Goal: Task Accomplishment & Management: Manage account settings

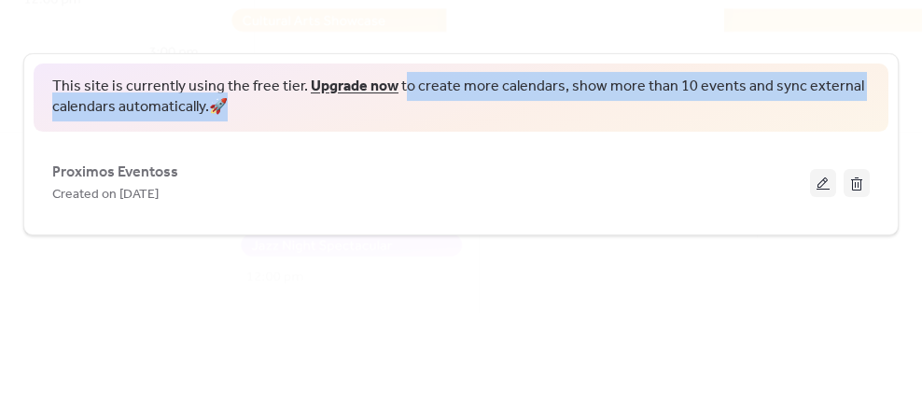
drag, startPoint x: 468, startPoint y: 89, endPoint x: 889, endPoint y: 97, distance: 421.0
click at [889, 97] on div "This site is currently using the free tier. Upgrade now to create more calendar…" at bounding box center [460, 144] width 875 height 182
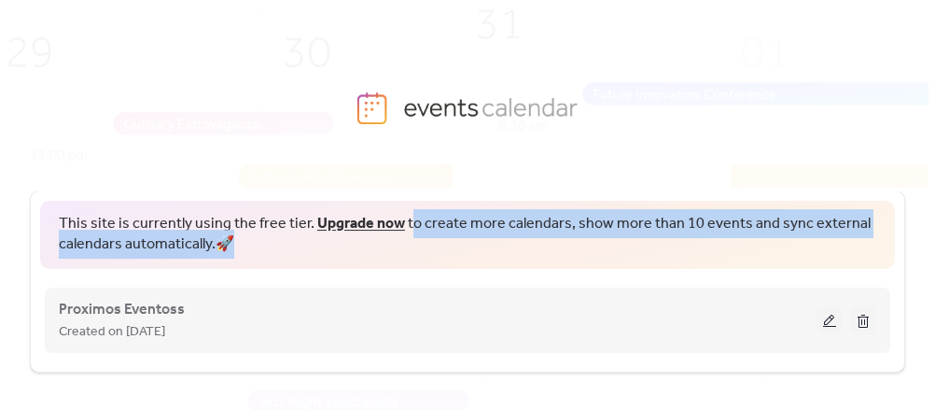
scroll to position [21, 0]
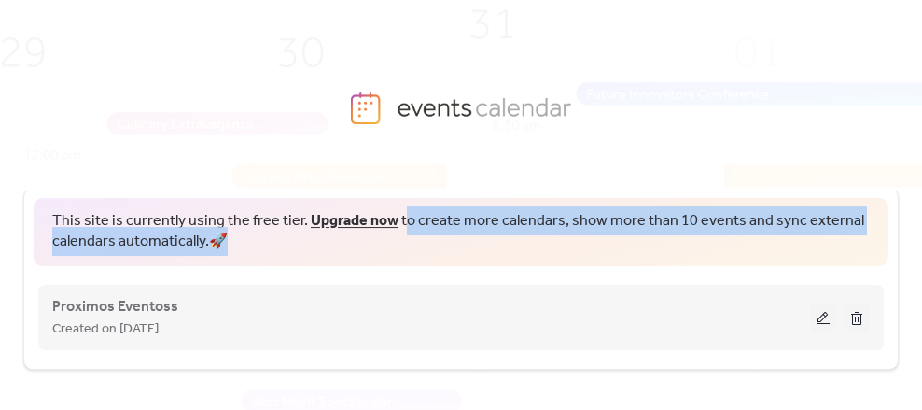
click at [811, 319] on button at bounding box center [823, 317] width 26 height 28
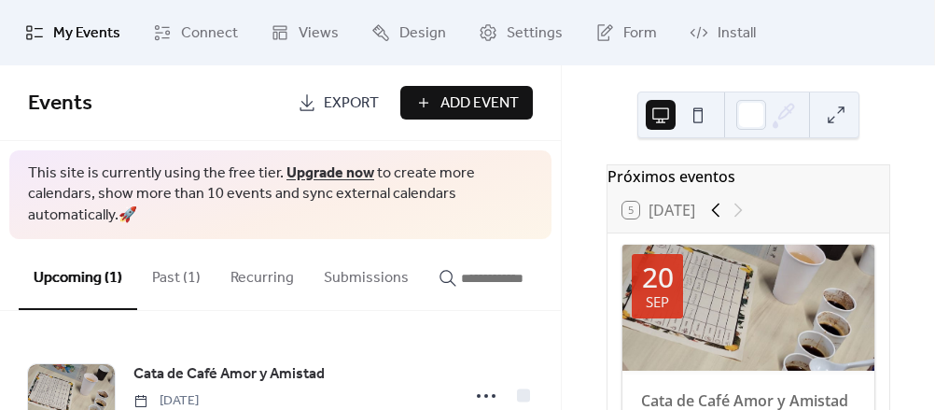
click at [705, 221] on icon at bounding box center [716, 210] width 22 height 22
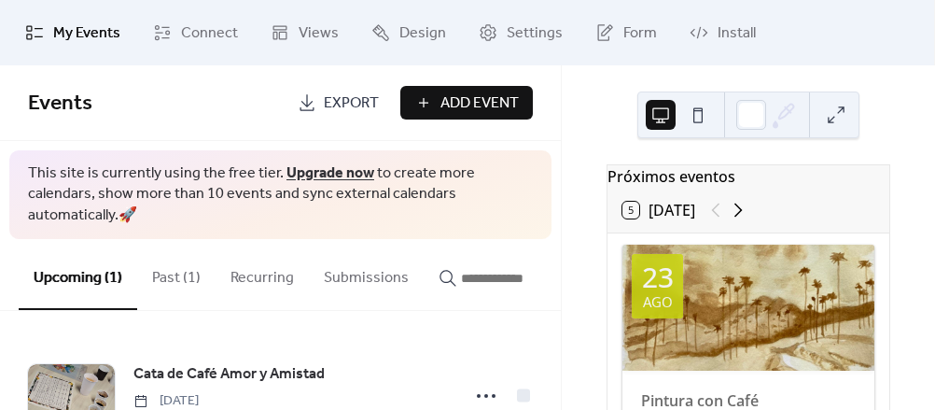
click at [727, 217] on icon at bounding box center [738, 210] width 22 height 22
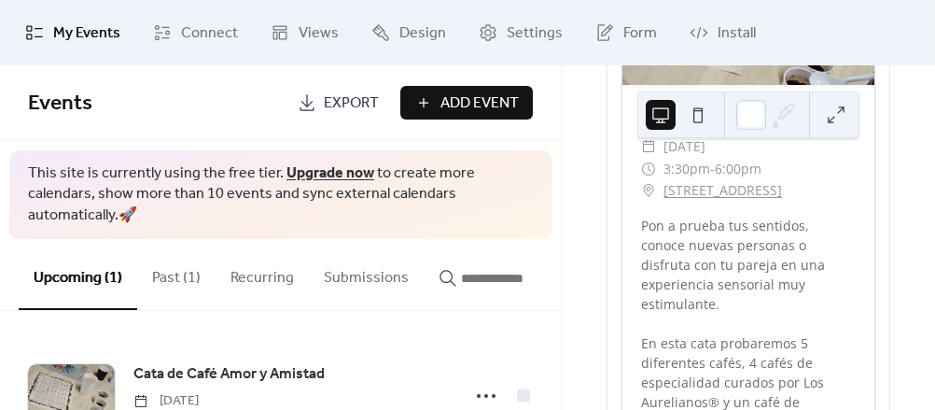
scroll to position [339, 0]
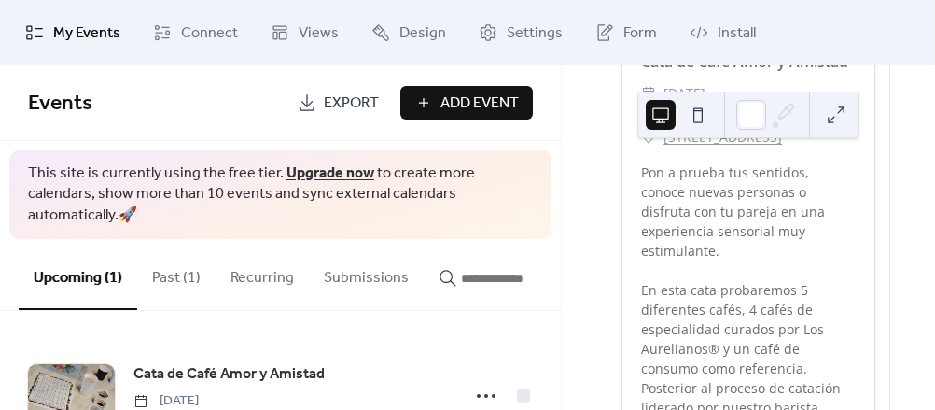
click at [698, 106] on button at bounding box center [698, 115] width 30 height 30
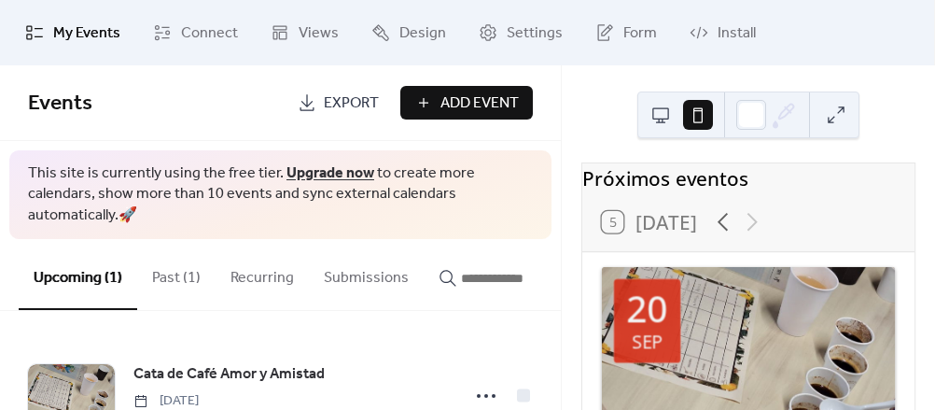
scroll to position [0, 0]
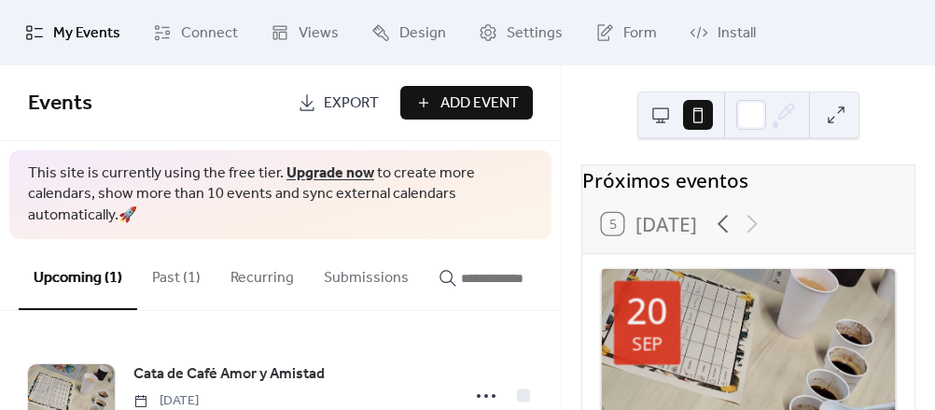
click at [663, 117] on button at bounding box center [661, 115] width 30 height 30
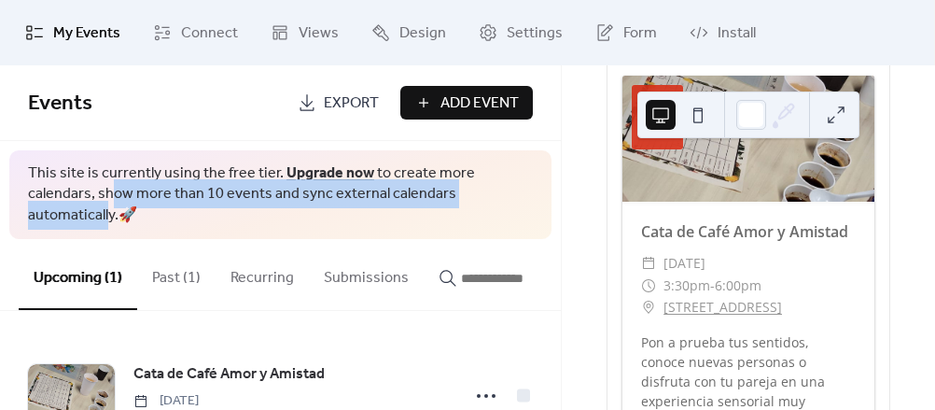
drag, startPoint x: 47, startPoint y: 195, endPoint x: 456, endPoint y: 189, distance: 409.8
click at [456, 189] on span "This site is currently using the free tier. Upgrade now to create more calendar…" at bounding box center [280, 194] width 505 height 63
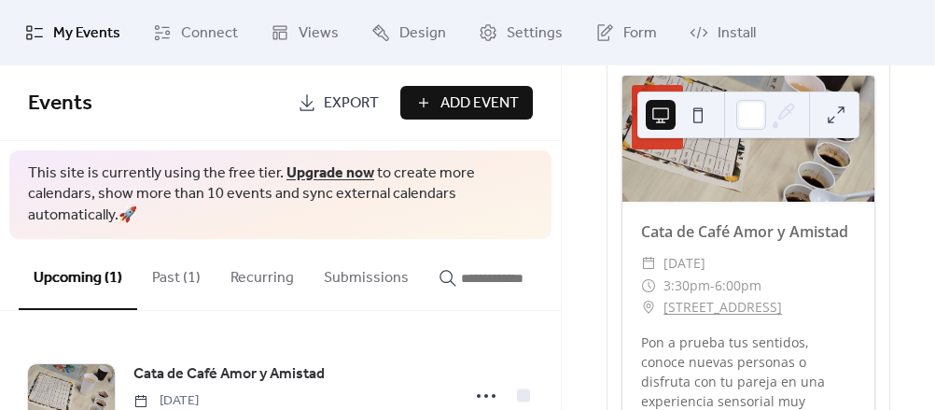
click at [168, 249] on button "Past (1)" at bounding box center [176, 273] width 78 height 69
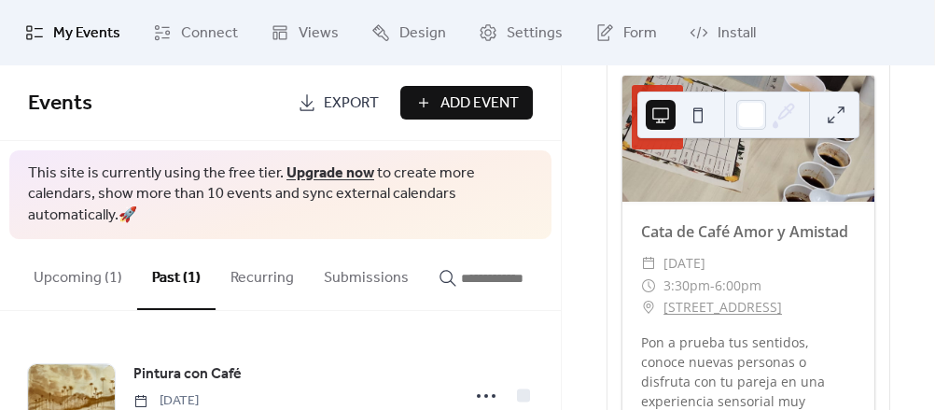
click at [92, 259] on button "Upcoming (1)" at bounding box center [78, 273] width 119 height 69
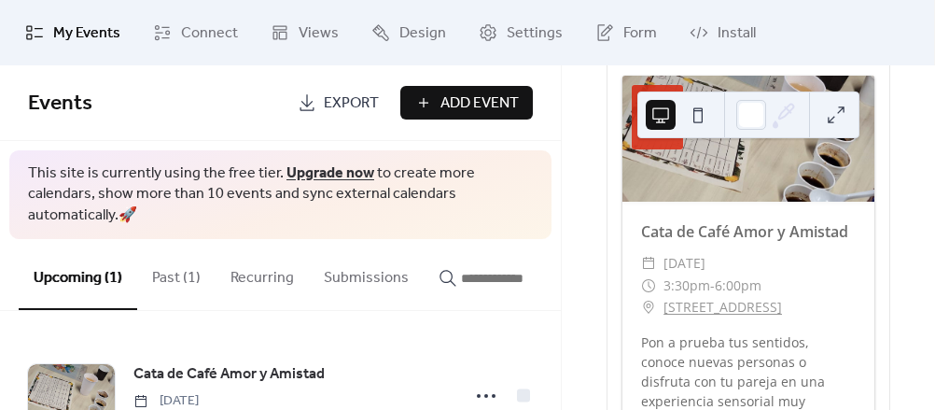
scroll to position [55, 0]
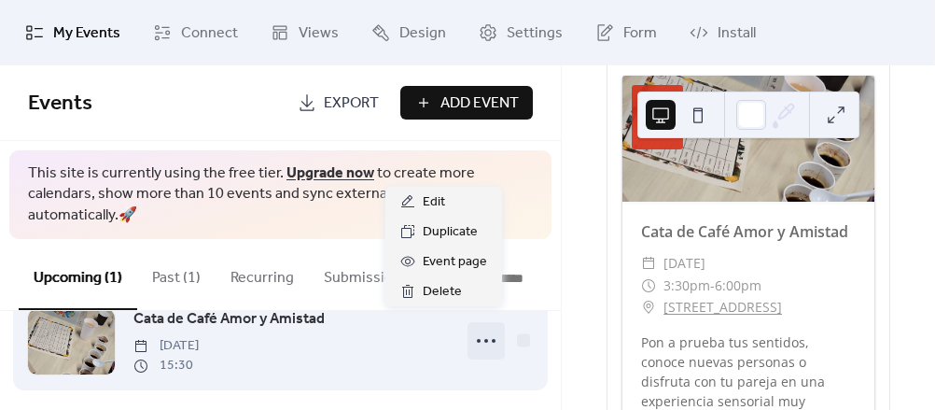
click at [489, 326] on icon at bounding box center [486, 341] width 30 height 30
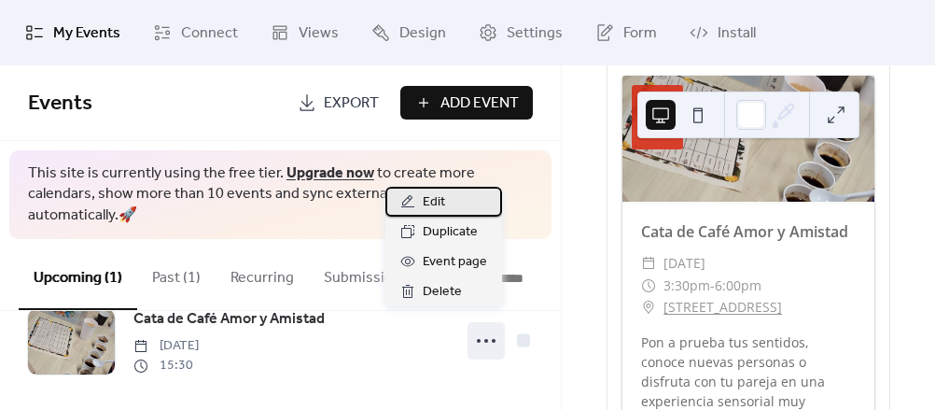
click at [441, 198] on span "Edit" at bounding box center [434, 202] width 22 height 22
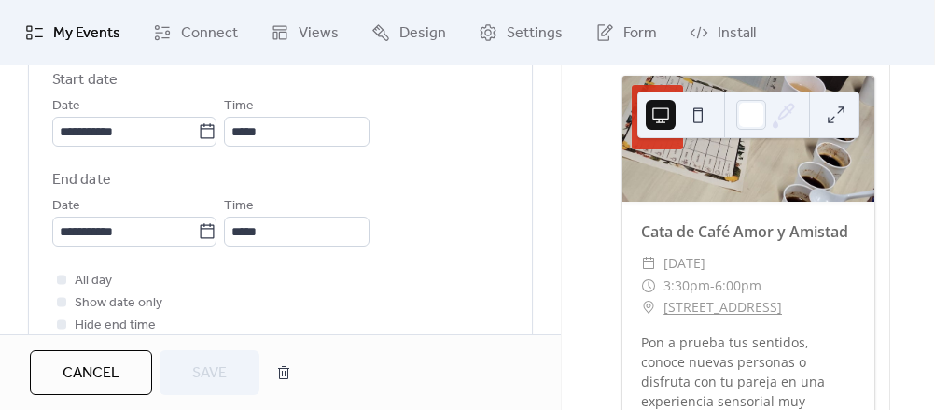
scroll to position [679, 0]
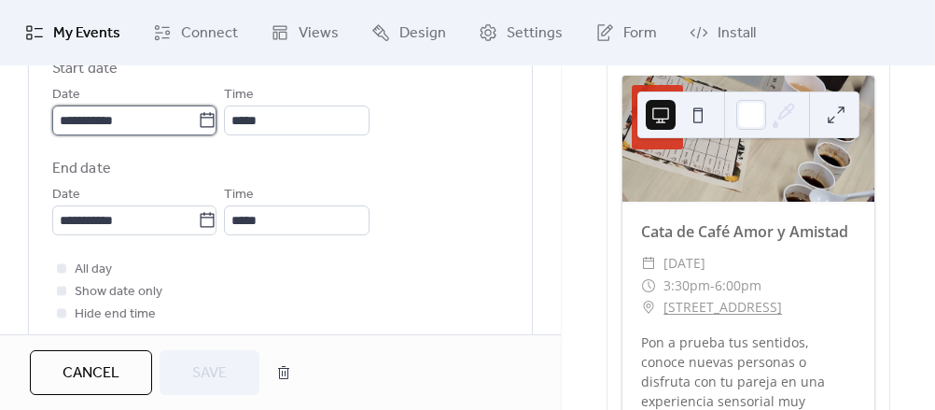
click at [198, 122] on input "**********" at bounding box center [125, 120] width 146 height 30
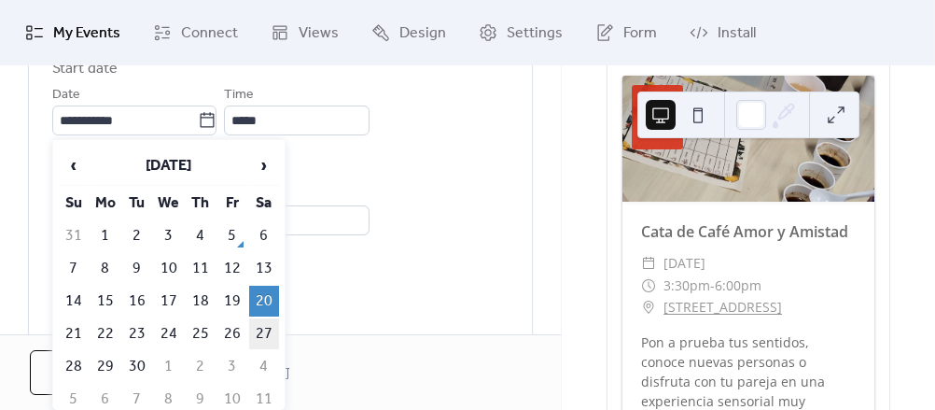
click at [262, 331] on td "27" at bounding box center [264, 333] width 30 height 31
type input "**********"
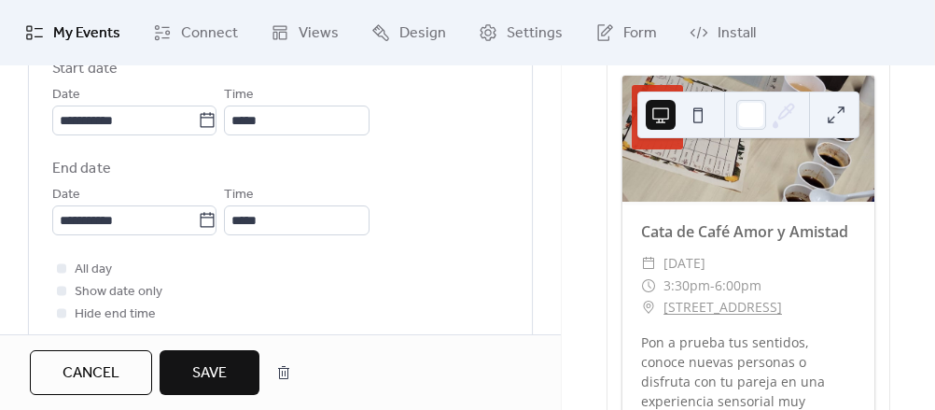
click at [226, 368] on span "Save" at bounding box center [209, 373] width 35 height 22
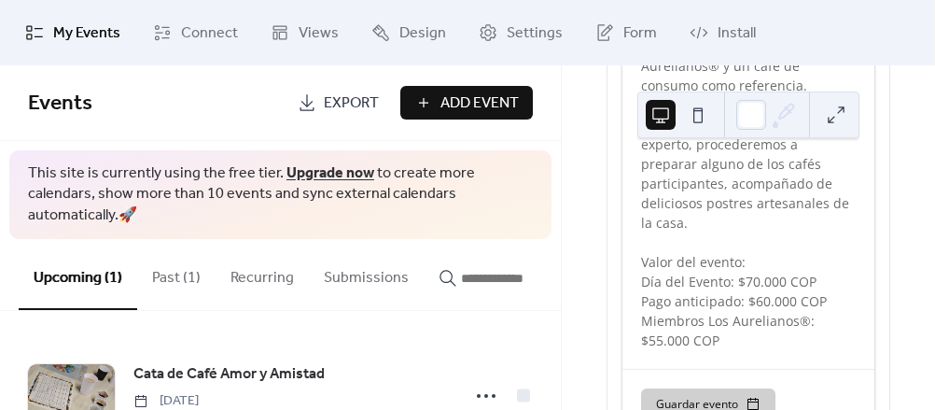
scroll to position [681, 0]
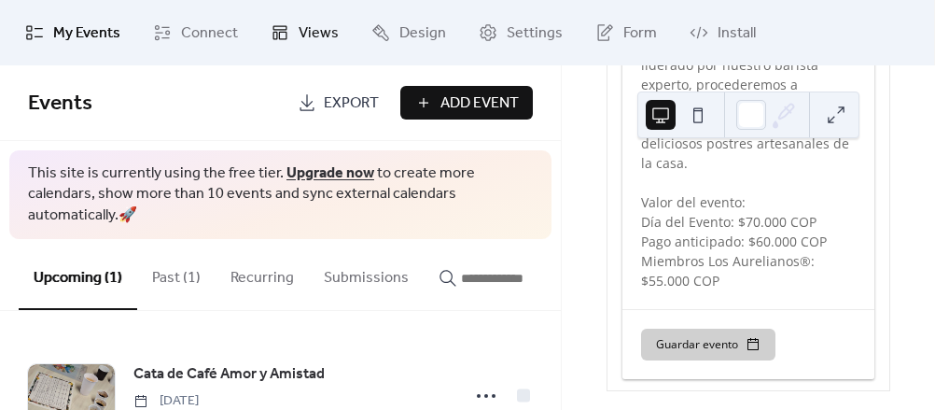
click at [280, 27] on icon at bounding box center [280, 32] width 19 height 19
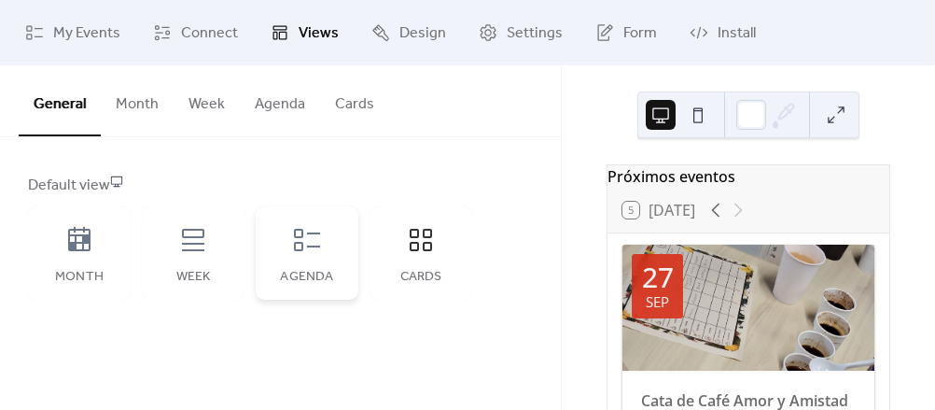
click at [312, 241] on icon at bounding box center [307, 240] width 30 height 30
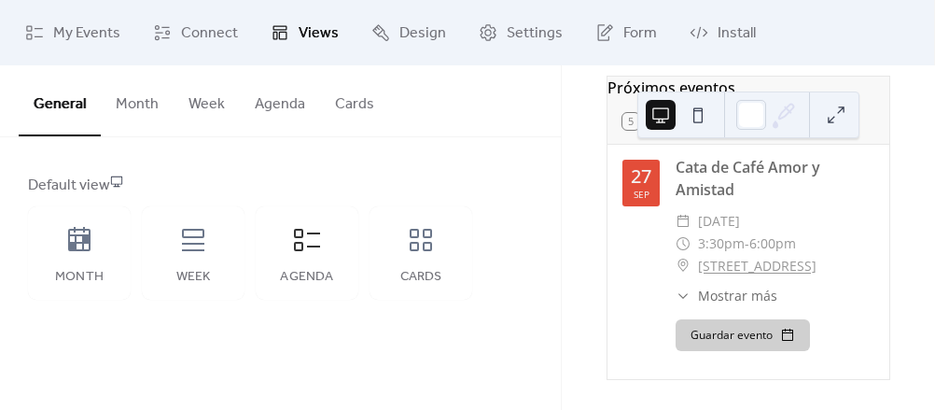
scroll to position [121, 0]
click at [186, 239] on icon at bounding box center [193, 240] width 30 height 30
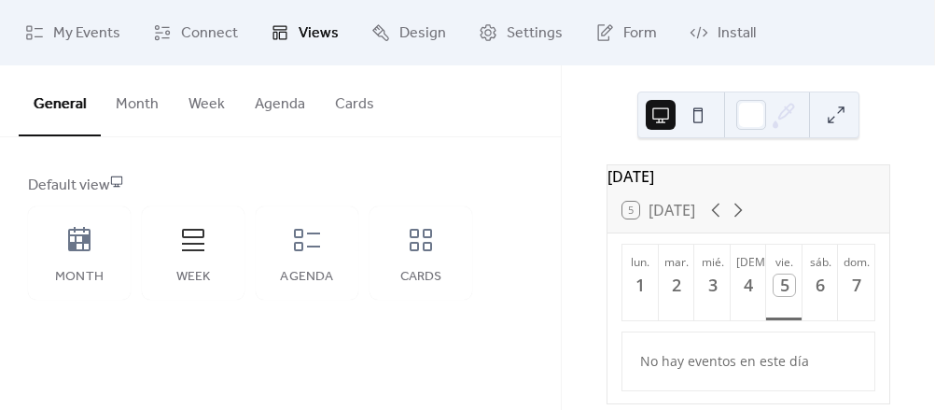
scroll to position [34, 0]
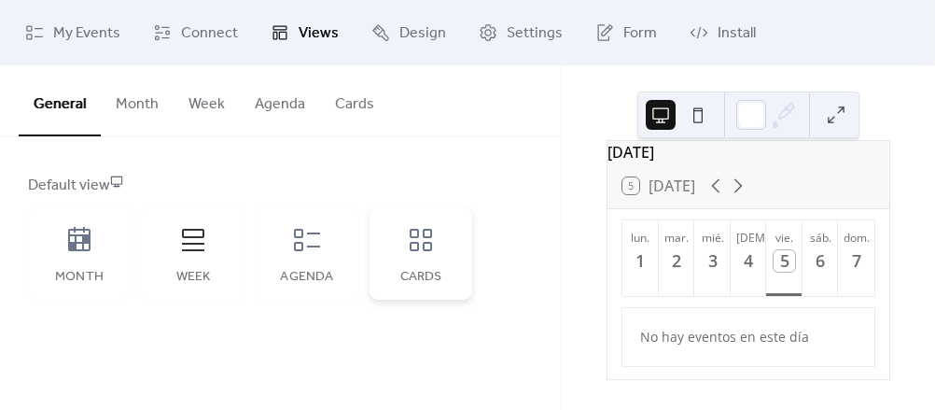
click at [415, 234] on icon at bounding box center [421, 240] width 30 height 30
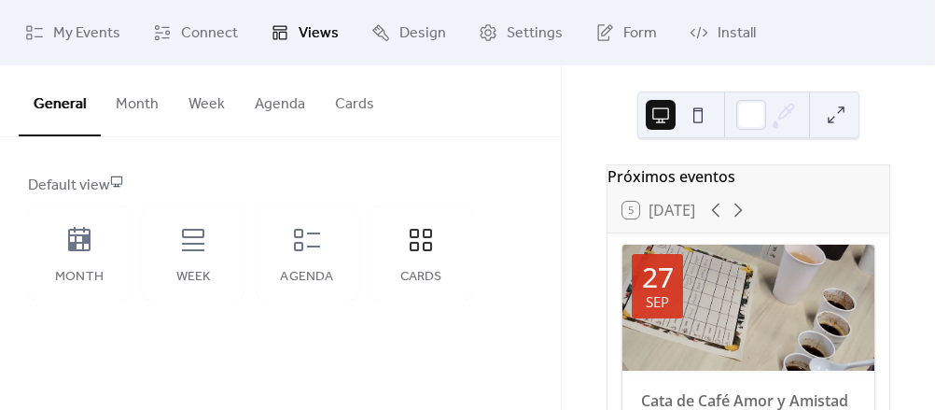
click at [369, 101] on button "Cards" at bounding box center [354, 99] width 69 height 69
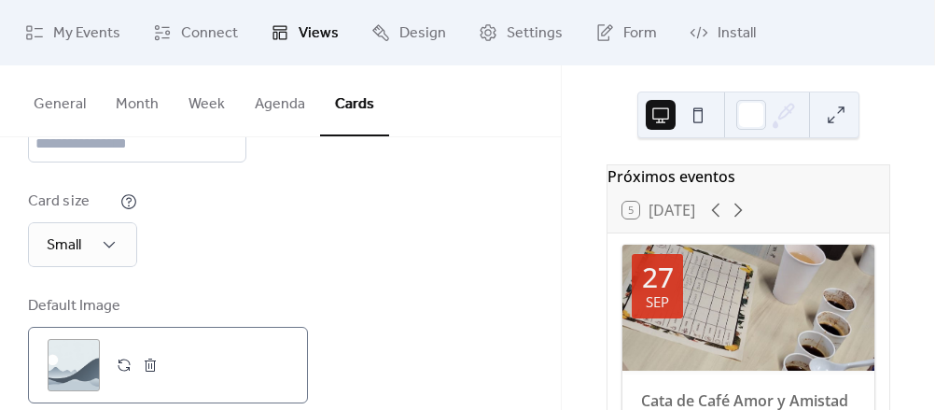
scroll to position [412, 0]
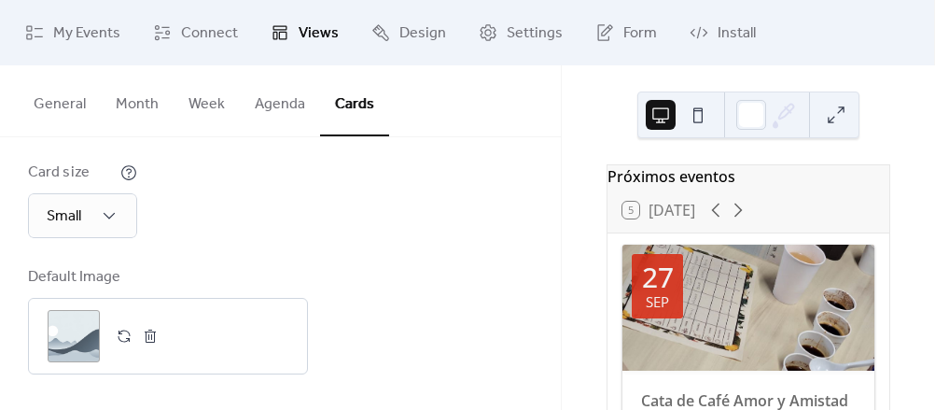
click at [279, 109] on button "Agenda" at bounding box center [280, 99] width 80 height 69
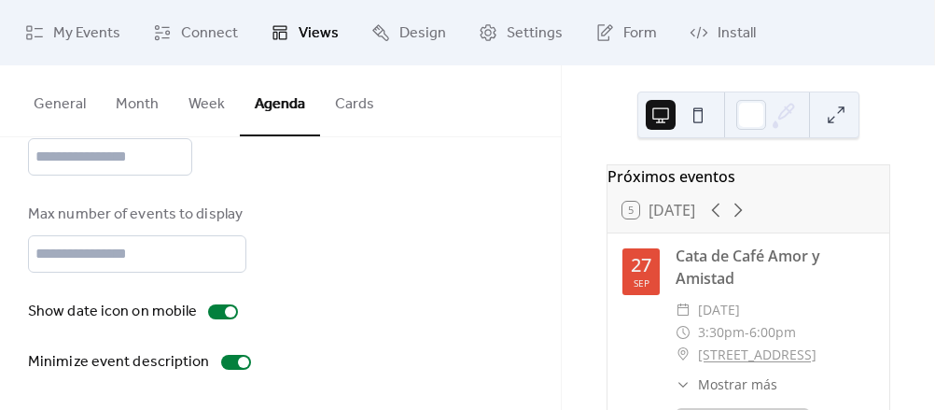
click at [198, 113] on button "Week" at bounding box center [207, 99] width 66 height 69
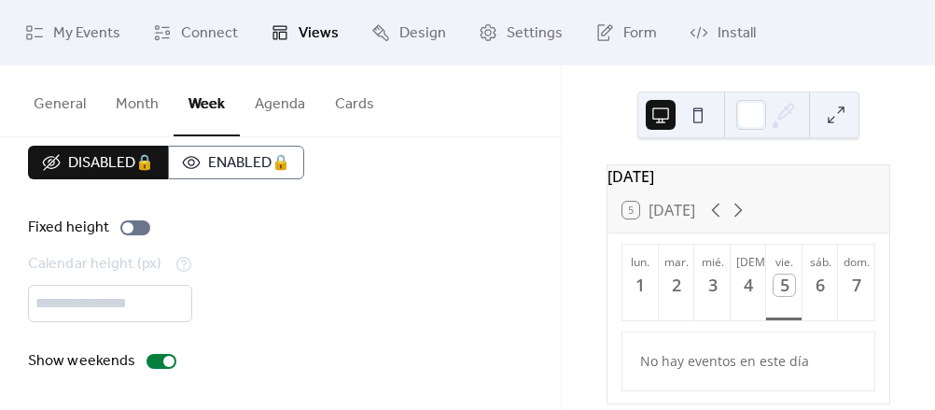
scroll to position [28, 0]
click at [105, 101] on button "Month" at bounding box center [137, 99] width 73 height 69
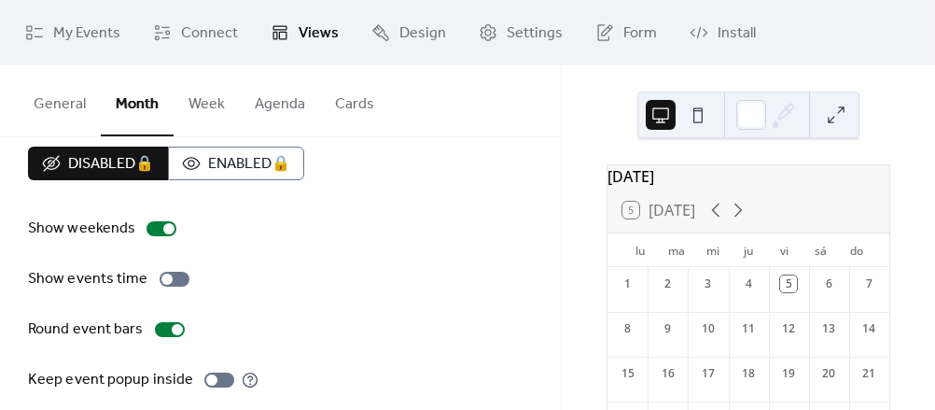
click at [67, 109] on button "General" at bounding box center [60, 99] width 82 height 69
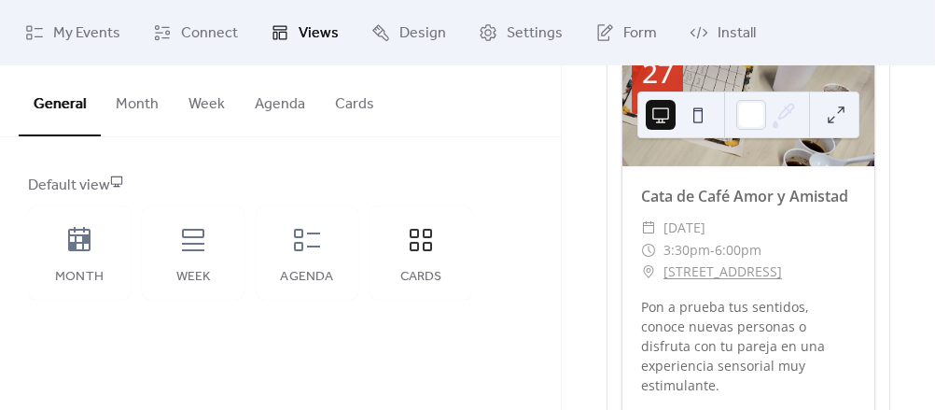
scroll to position [87, 0]
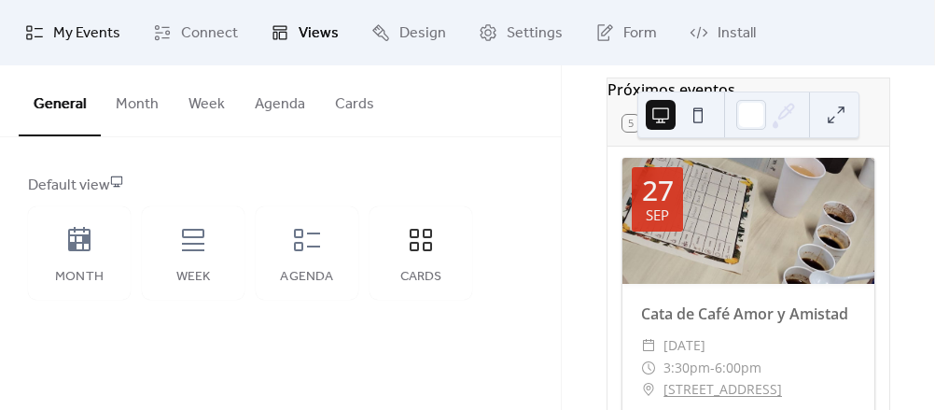
click at [55, 26] on span "My Events" at bounding box center [86, 33] width 67 height 22
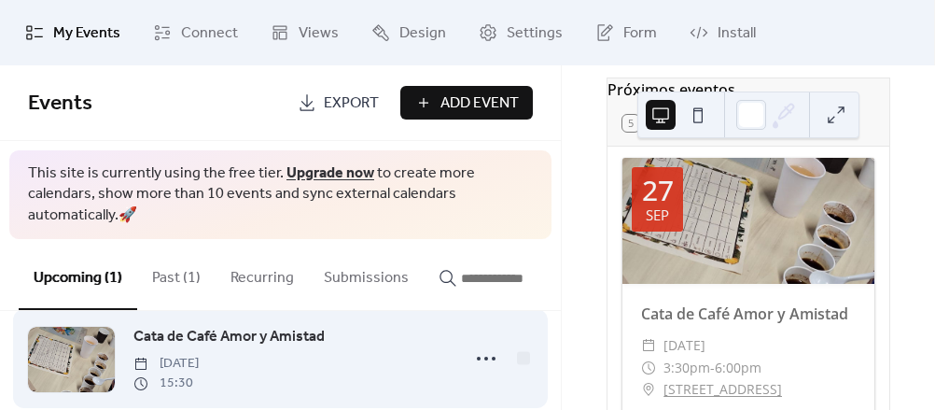
scroll to position [55, 0]
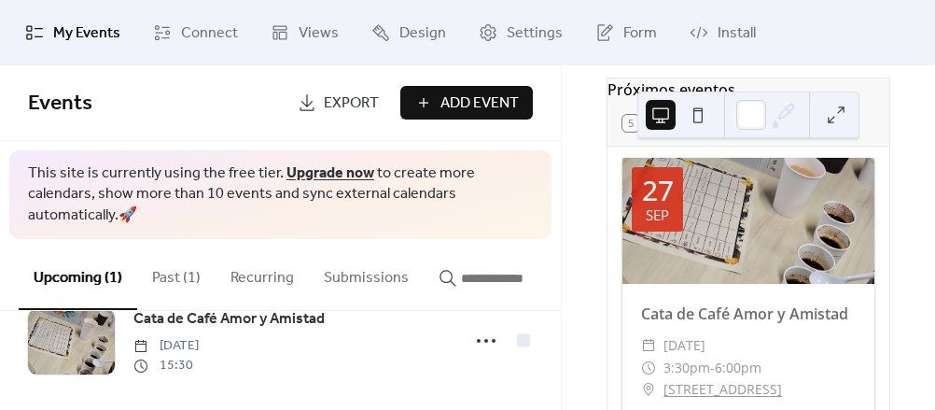
click at [157, 249] on button "Past (1)" at bounding box center [176, 273] width 78 height 69
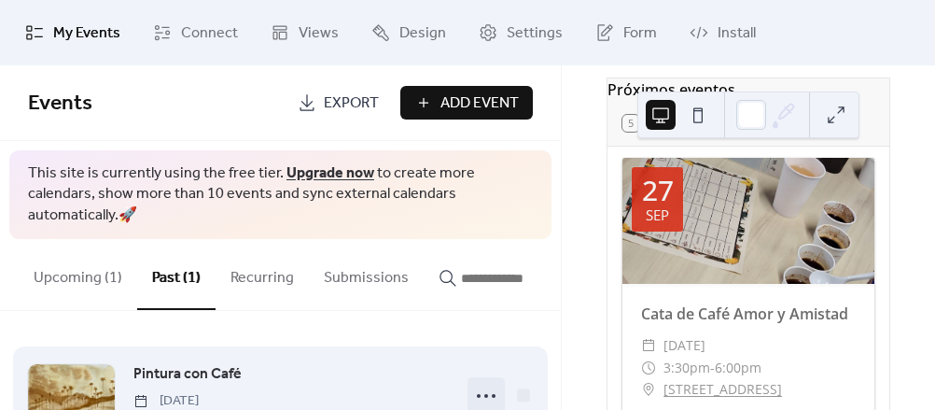
click at [486, 381] on icon at bounding box center [486, 396] width 30 height 30
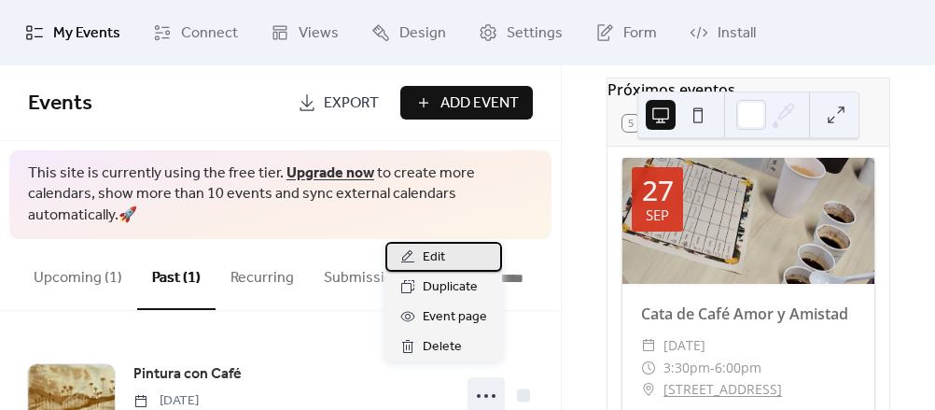
click at [449, 250] on div "Edit" at bounding box center [443, 257] width 117 height 30
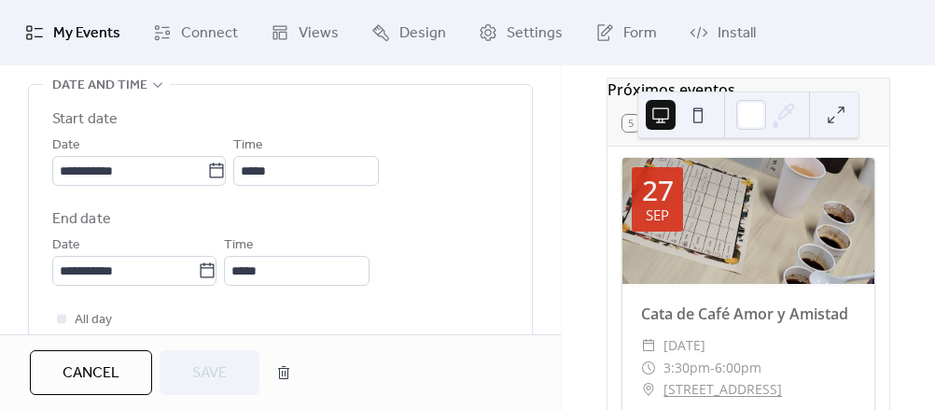
scroll to position [679, 0]
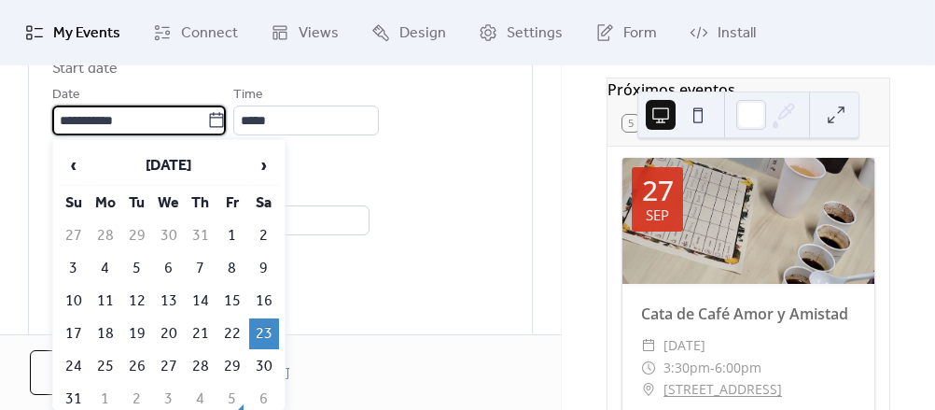
click at [206, 112] on input "**********" at bounding box center [129, 120] width 155 height 30
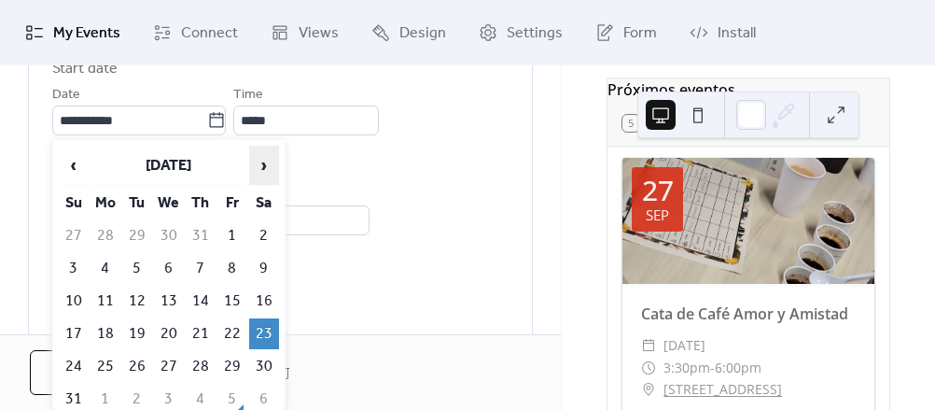
click at [270, 161] on span "›" at bounding box center [264, 165] width 28 height 37
click at [264, 304] on td "18" at bounding box center [264, 301] width 30 height 31
type input "**********"
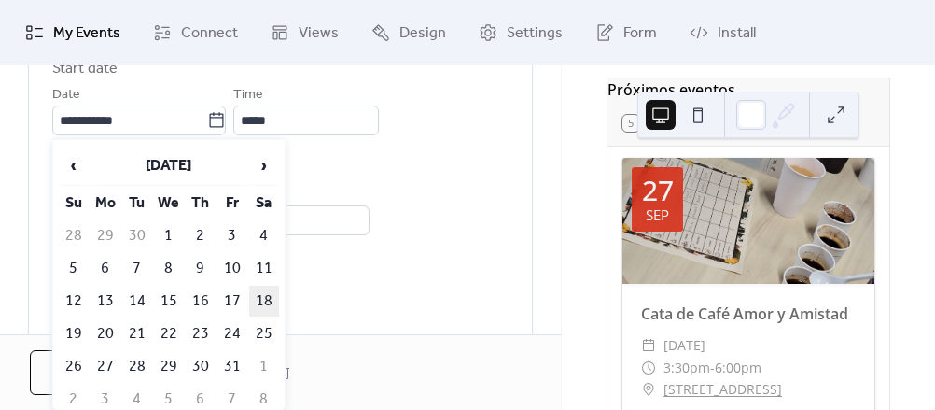
type input "**********"
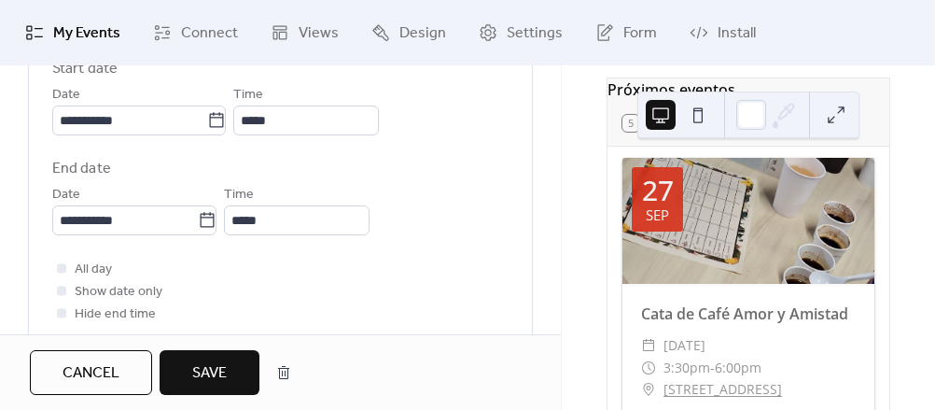
click at [232, 370] on button "Save" at bounding box center [210, 372] width 100 height 45
